Goal: Find specific page/section: Find specific page/section

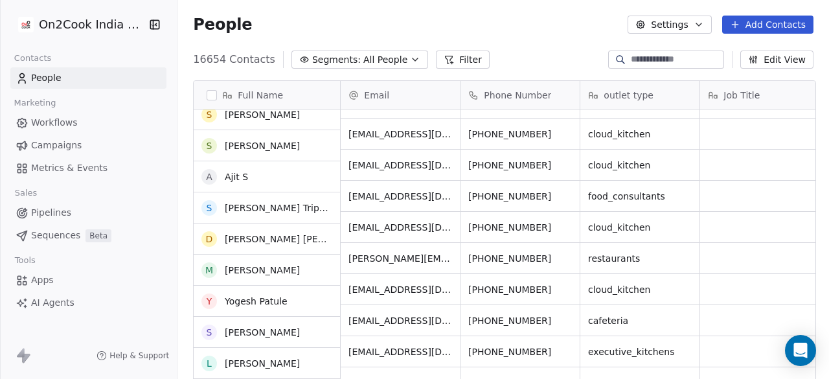
scroll to position [592, 0]
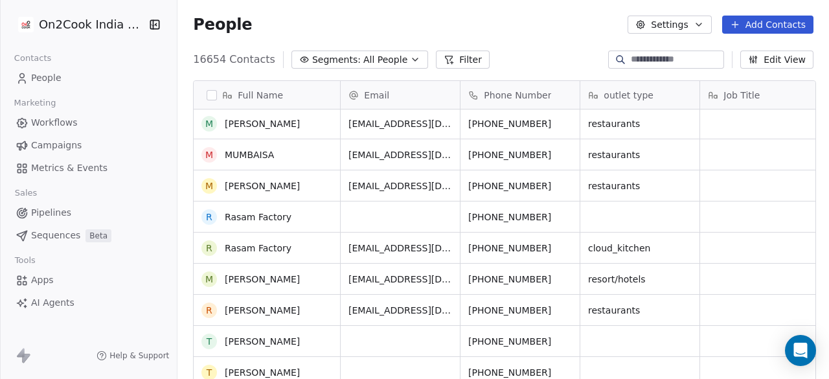
scroll to position [916, 0]
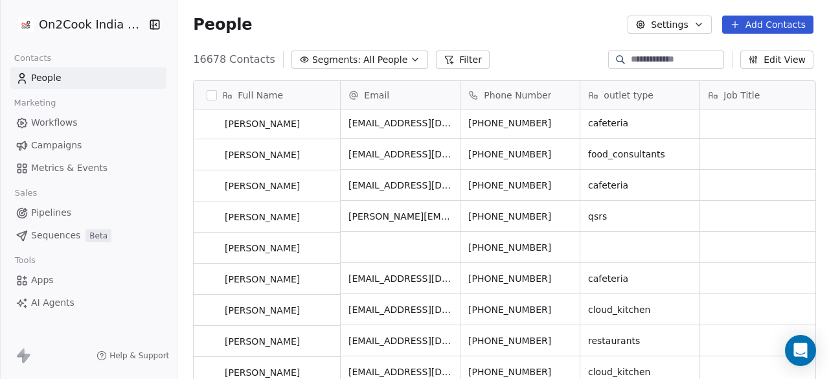
scroll to position [65, 0]
